Goal: Communication & Community: Answer question/provide support

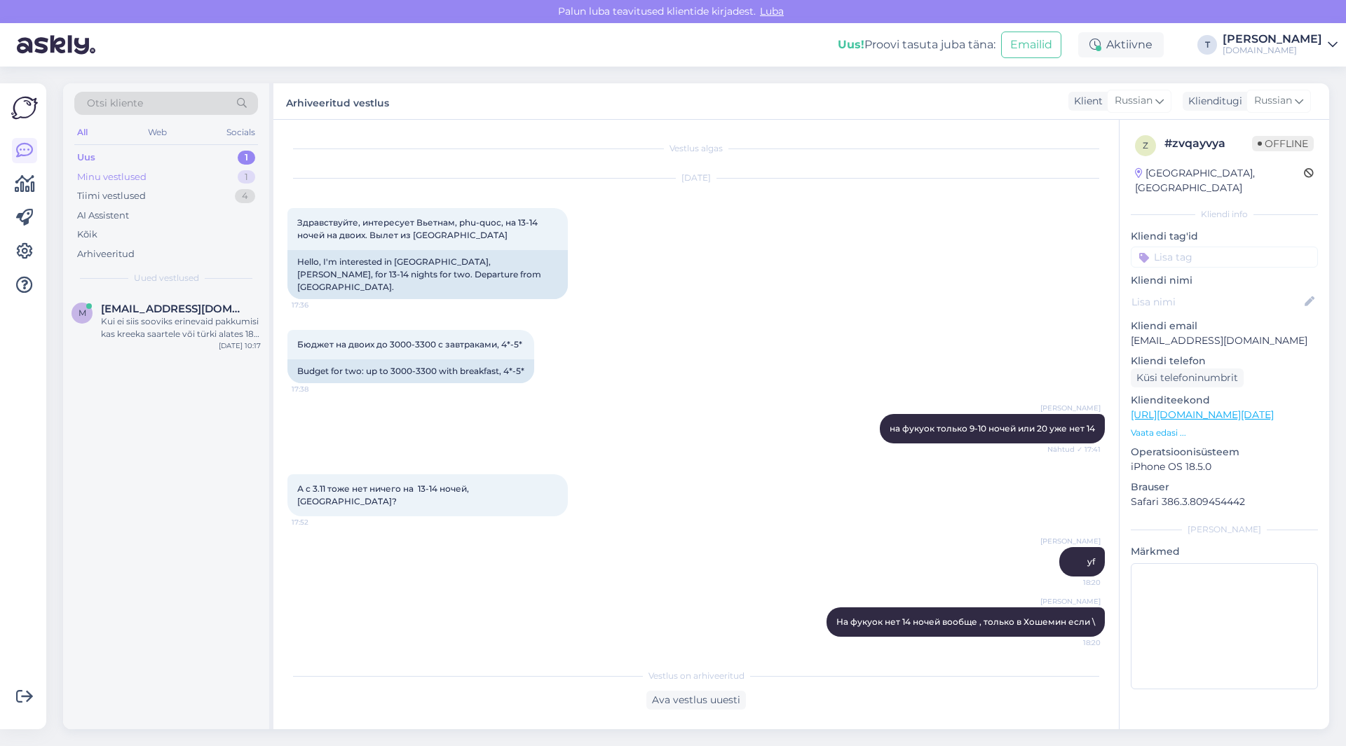
scroll to position [240, 0]
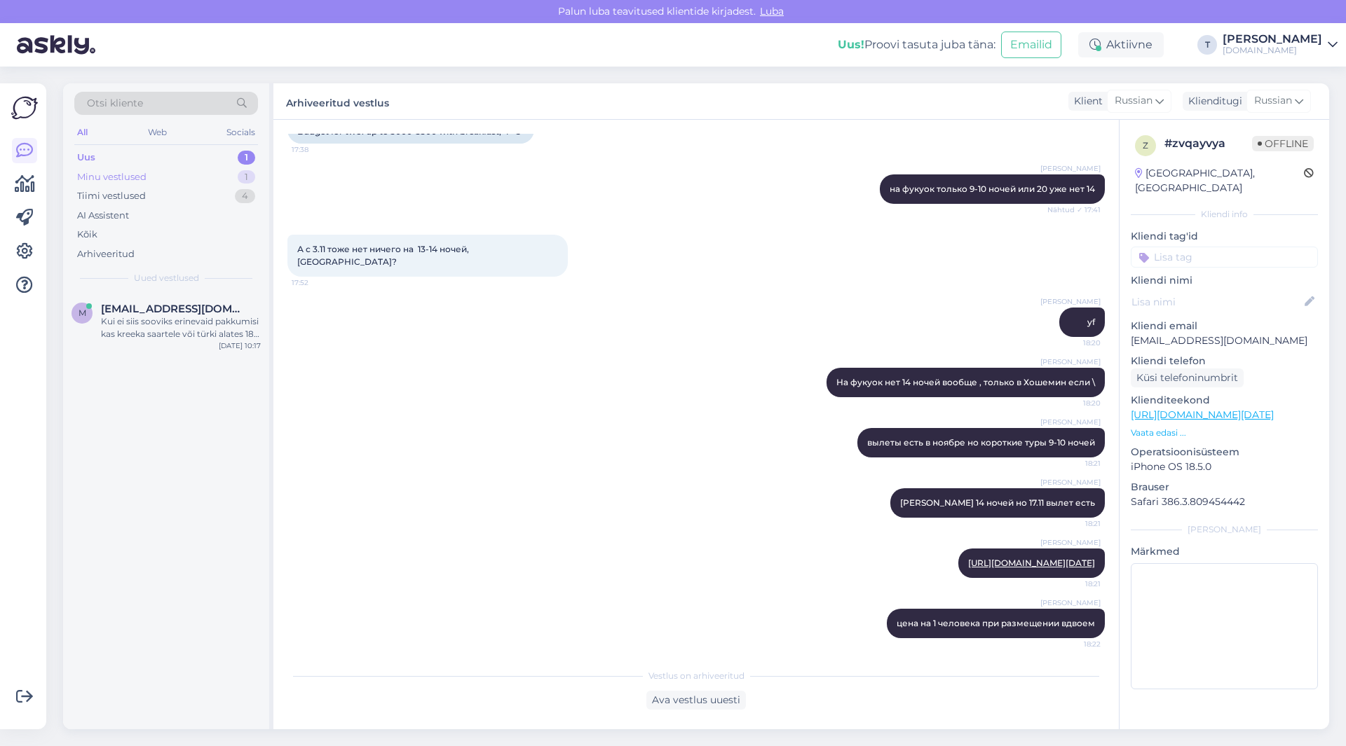
click at [173, 169] on div "Minu vestlused 1" at bounding box center [166, 177] width 184 height 20
click at [170, 154] on div "Uus 1" at bounding box center [166, 158] width 184 height 20
click at [169, 175] on div "Minu vestlused 1" at bounding box center [166, 177] width 184 height 20
click at [165, 322] on div "Европа" at bounding box center [181, 321] width 160 height 13
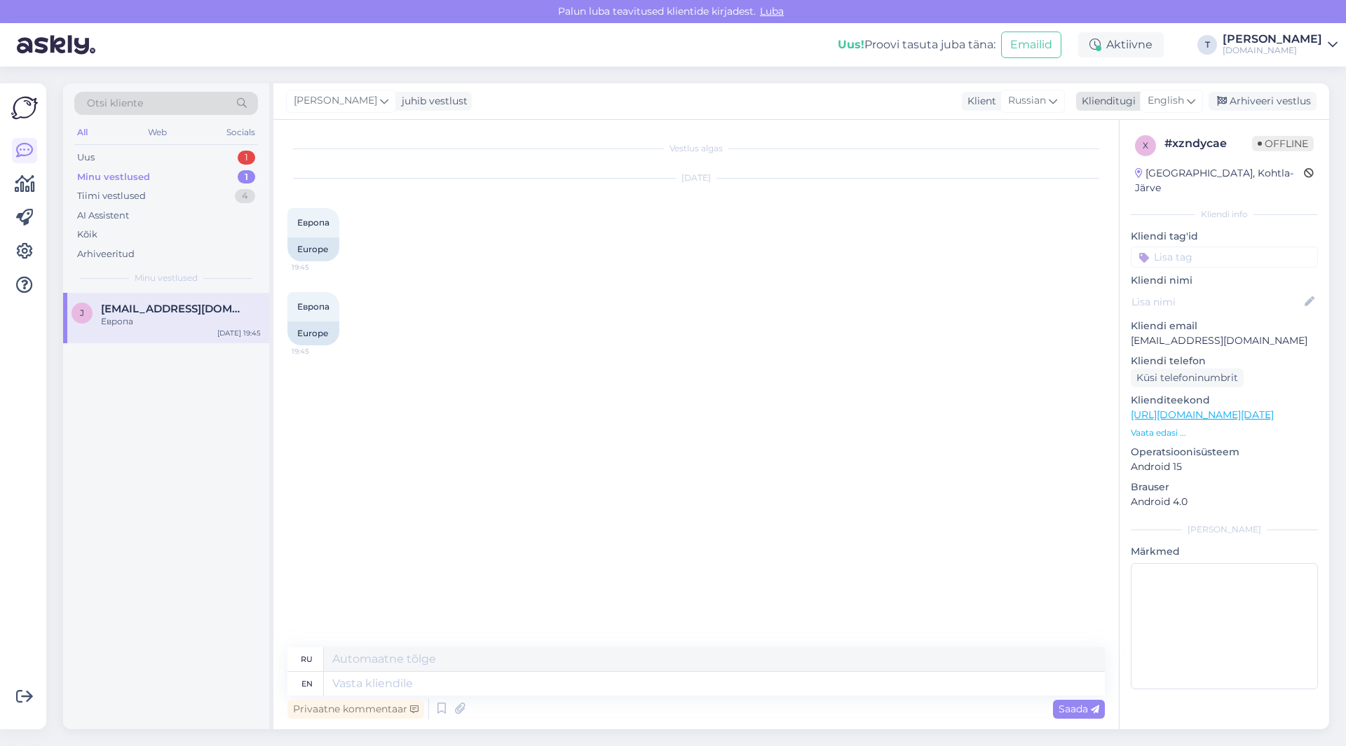
click at [1167, 102] on span "English" at bounding box center [1165, 100] width 36 height 15
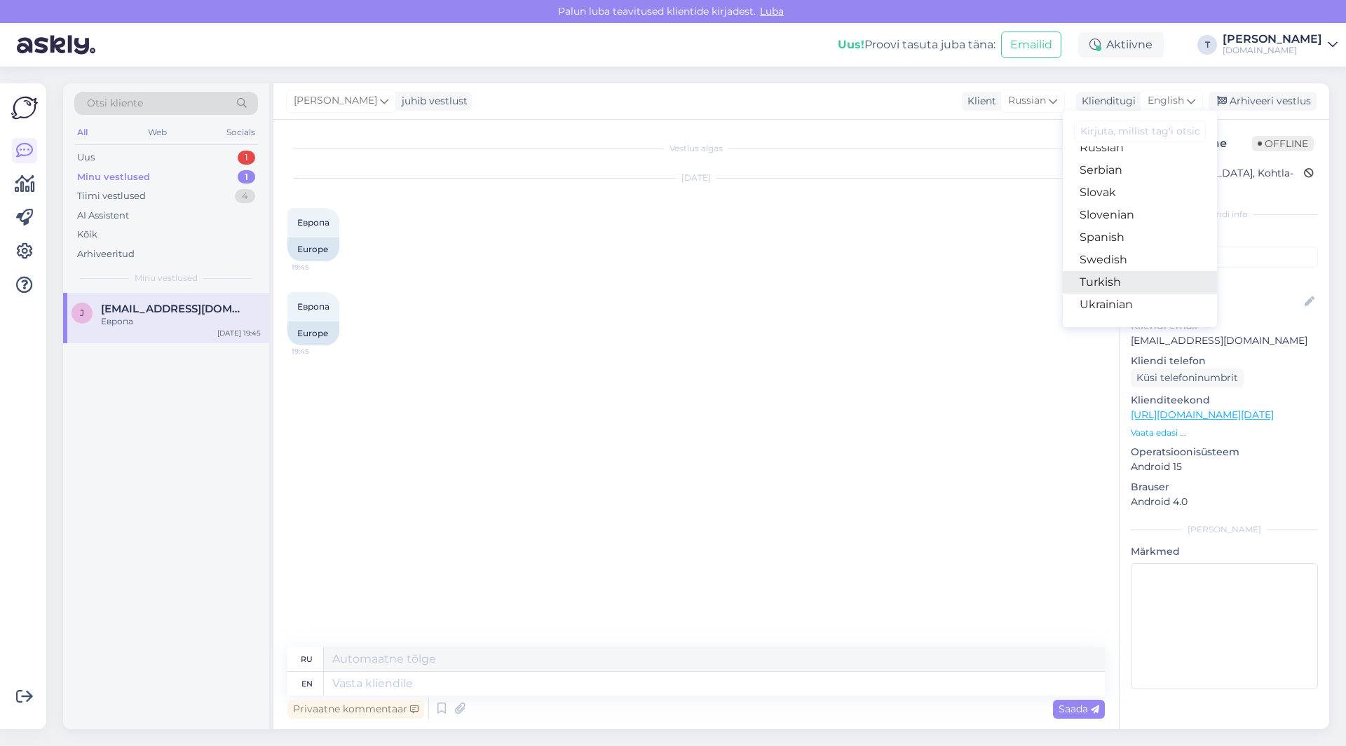
scroll to position [506, 0]
click at [1097, 224] on link "Russian" at bounding box center [1139, 218] width 154 height 22
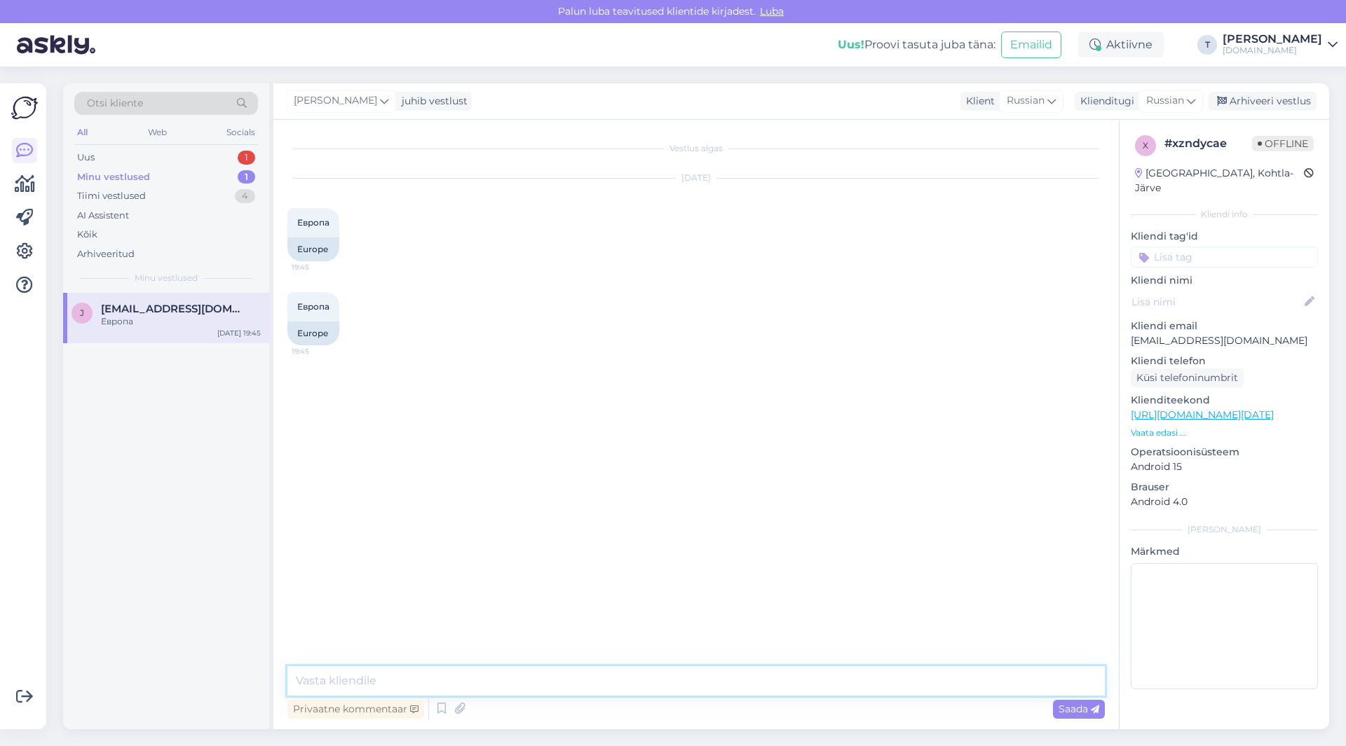
click at [517, 676] on textarea at bounding box center [695, 680] width 817 height 29
type textarea "L"
type textarea "Добрый день , скажите какой вопрос? Вы желате предложение тура?"
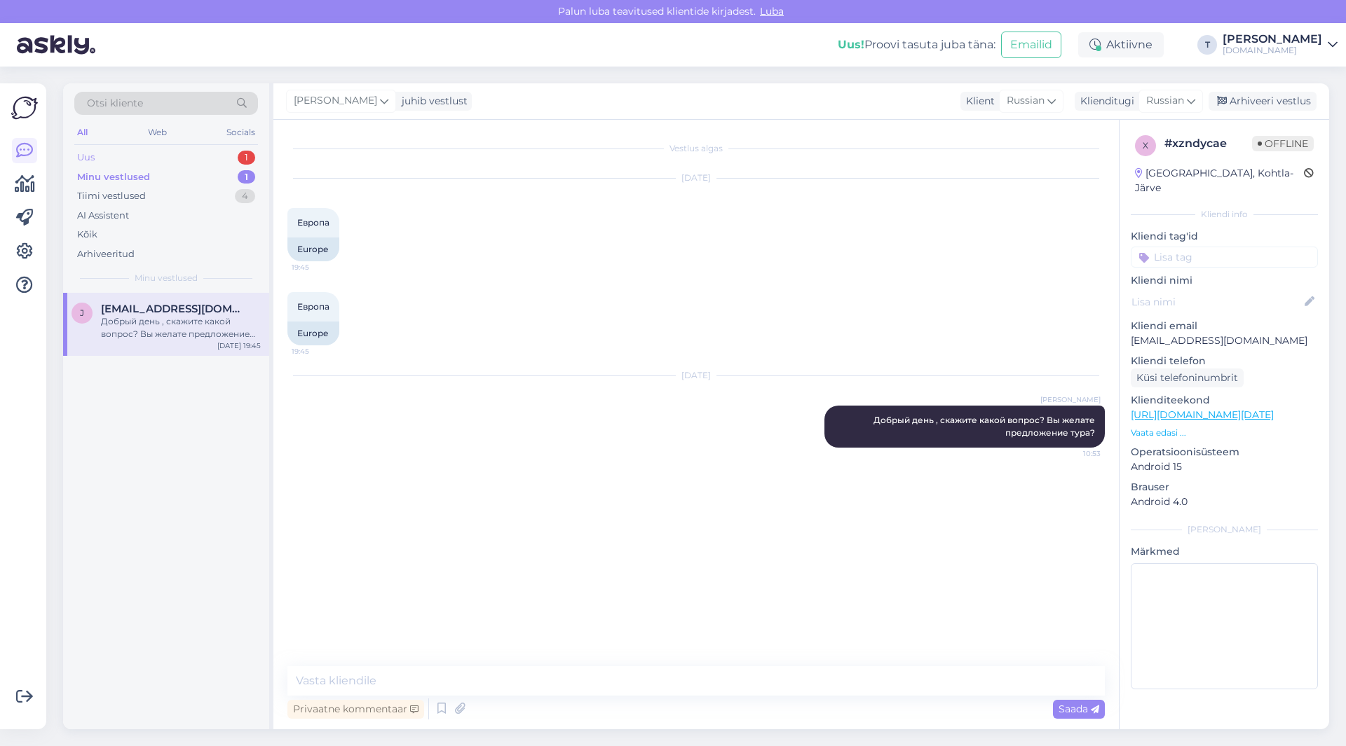
click at [183, 158] on div "Uus 1" at bounding box center [166, 158] width 184 height 20
click at [183, 175] on div "Minu vestlused 1" at bounding box center [166, 177] width 184 height 20
click at [193, 157] on div "Uus 2" at bounding box center [166, 158] width 184 height 20
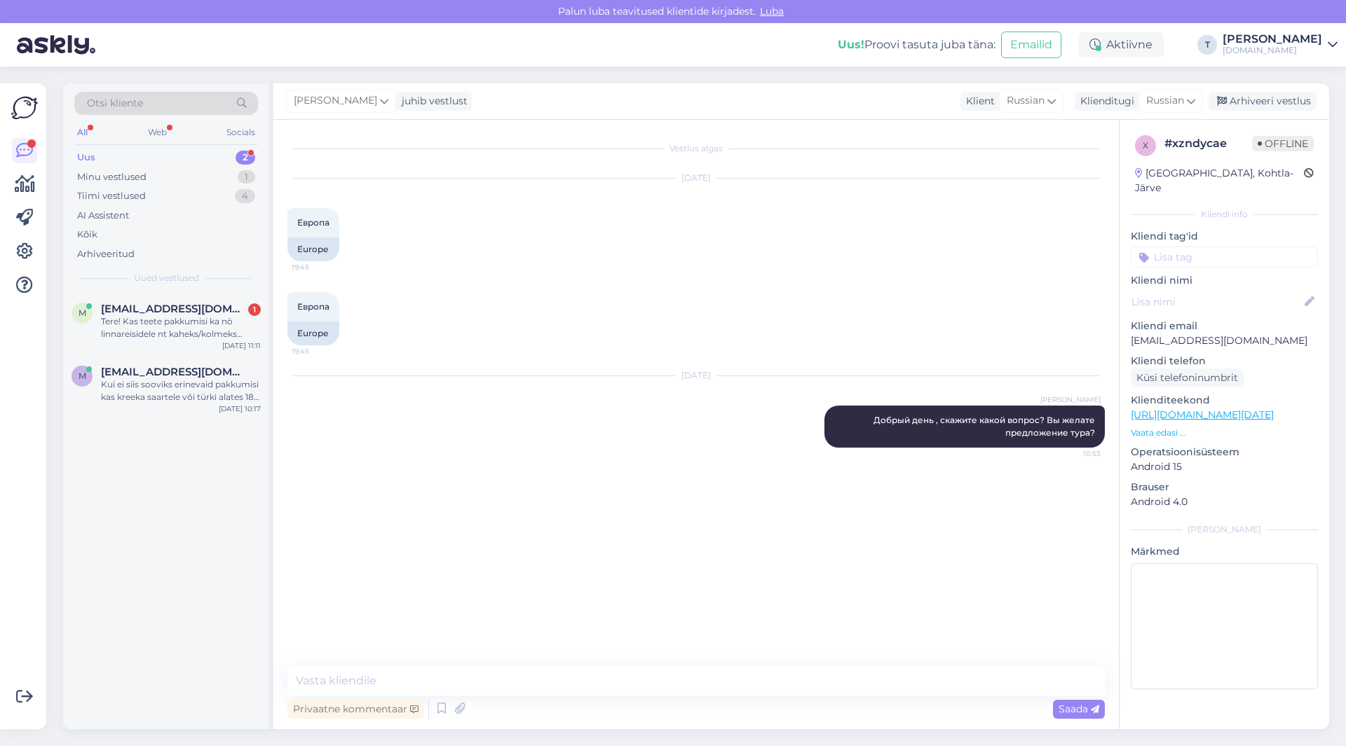
click at [627, 388] on div "[DATE] [PERSON_NAME] день , скажите какой вопрос? Вы желате предложение тура? 1…" at bounding box center [695, 412] width 817 height 102
